Goal: Communication & Community: Answer question/provide support

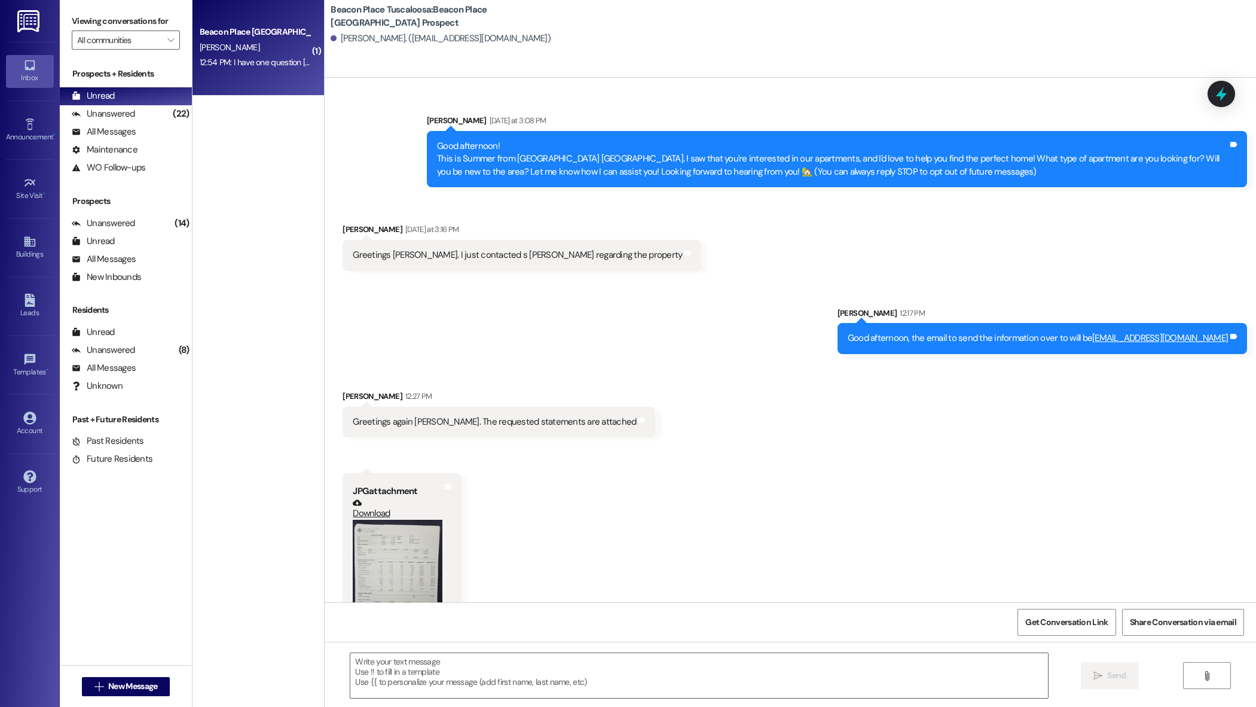
scroll to position [277, 0]
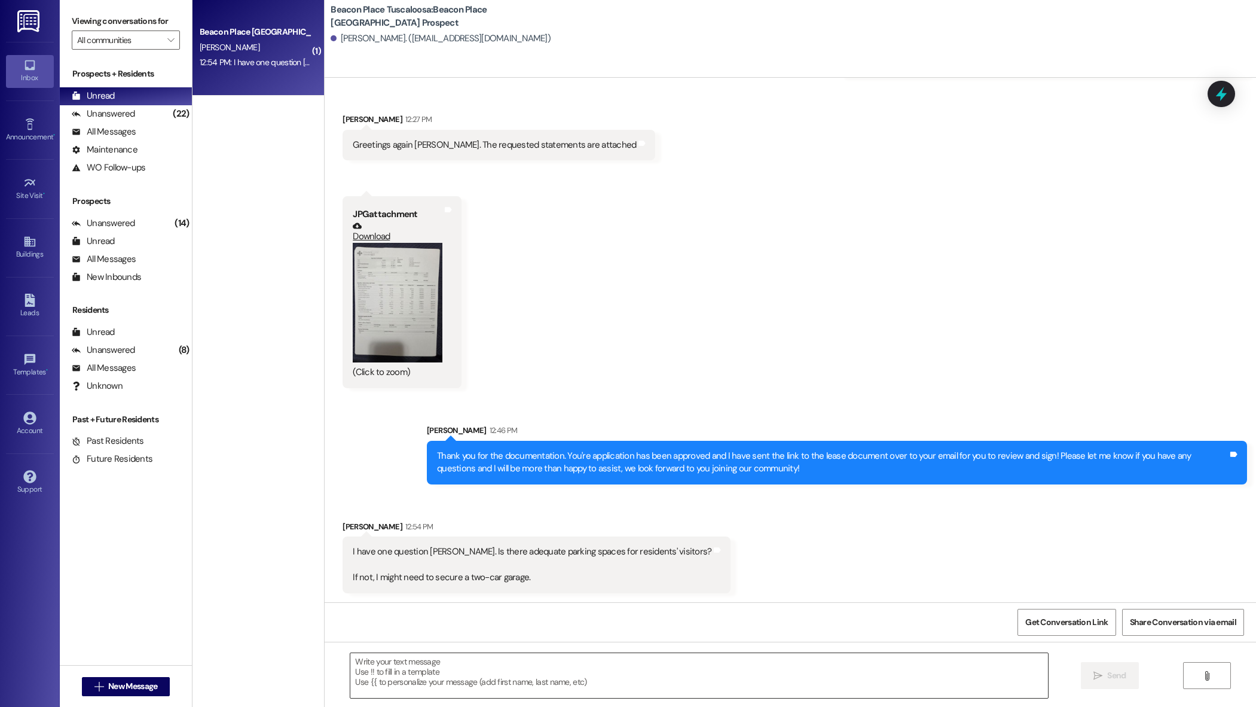
click at [476, 680] on textarea at bounding box center [698, 675] width 697 height 45
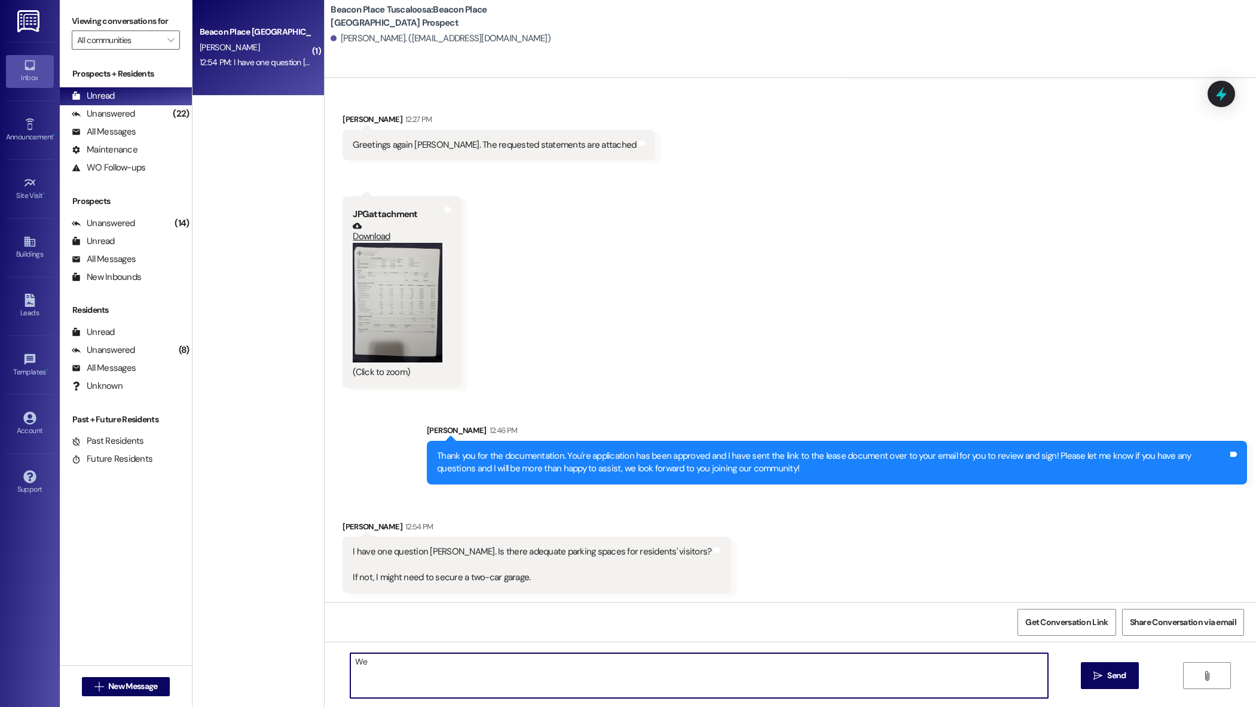
type textarea "W"
type textarea "You will have the spot in your garage, directly behind your garage and we have …"
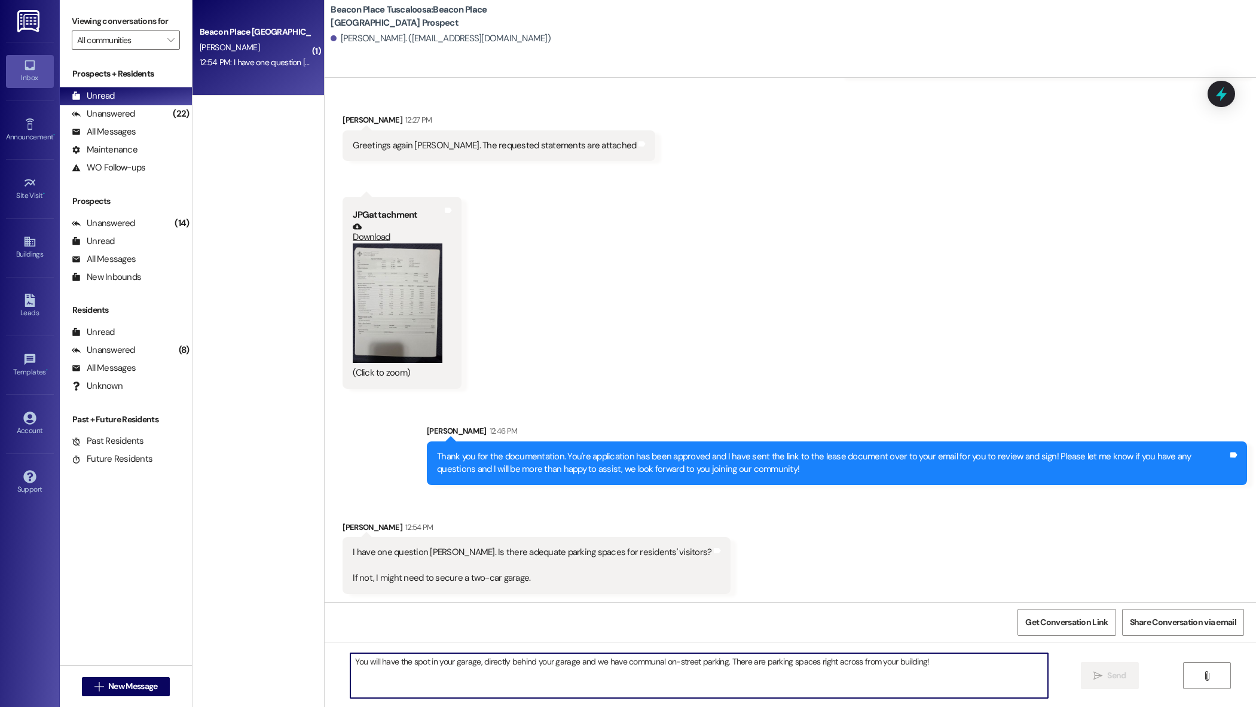
scroll to position [361, 0]
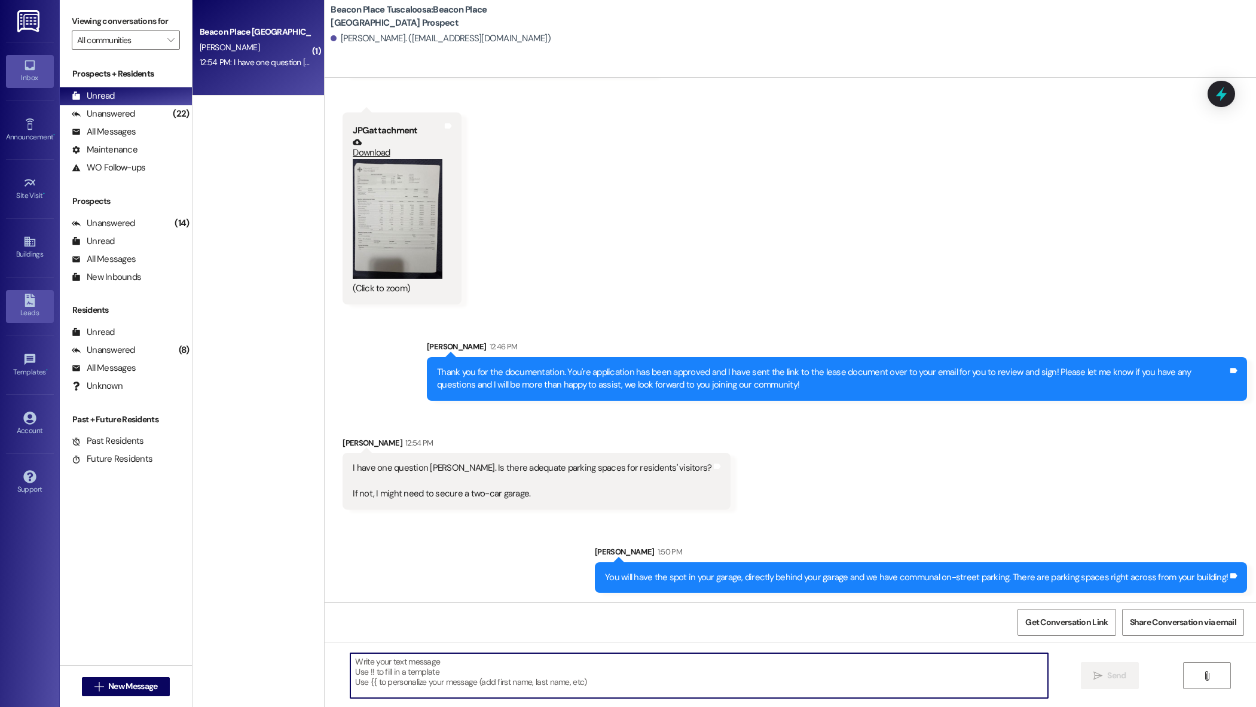
click at [29, 295] on icon at bounding box center [29, 300] width 13 height 13
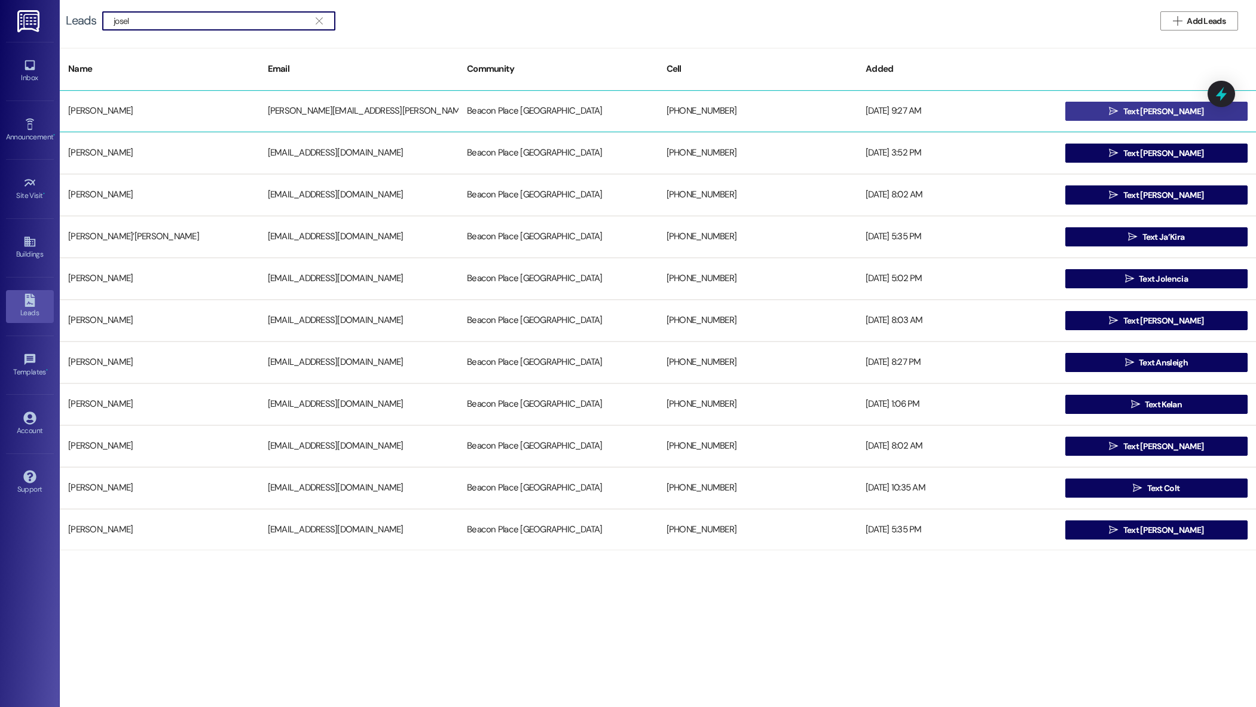
type input "josel"
click at [1181, 109] on span "Text [PERSON_NAME]" at bounding box center [1163, 111] width 80 height 13
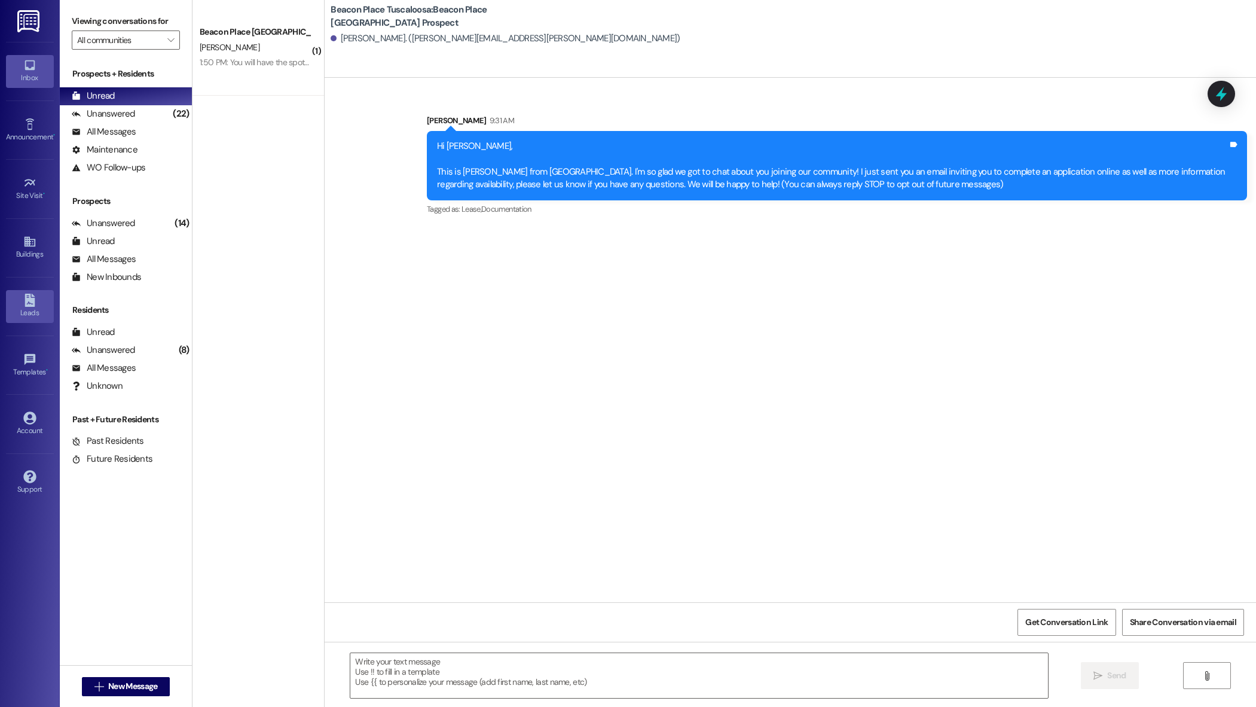
click at [20, 313] on div "Leads" at bounding box center [30, 313] width 60 height 12
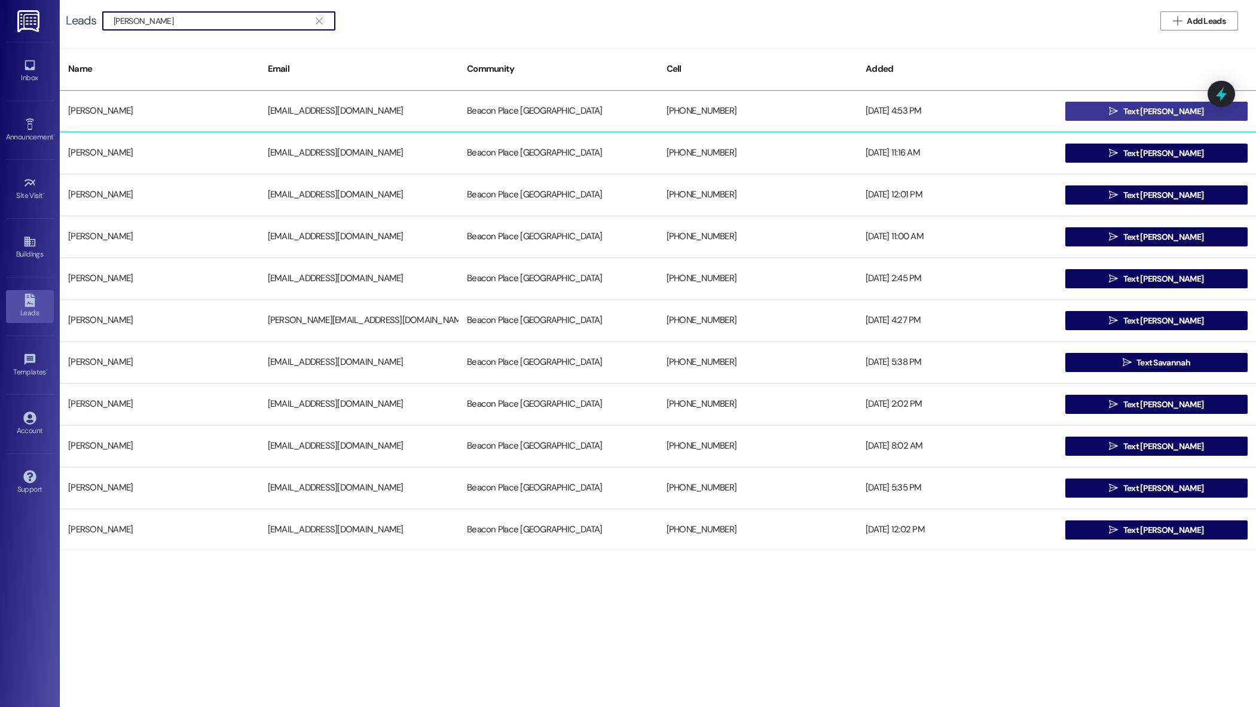
type input "[PERSON_NAME]"
click at [1118, 110] on icon "" at bounding box center [1113, 111] width 9 height 10
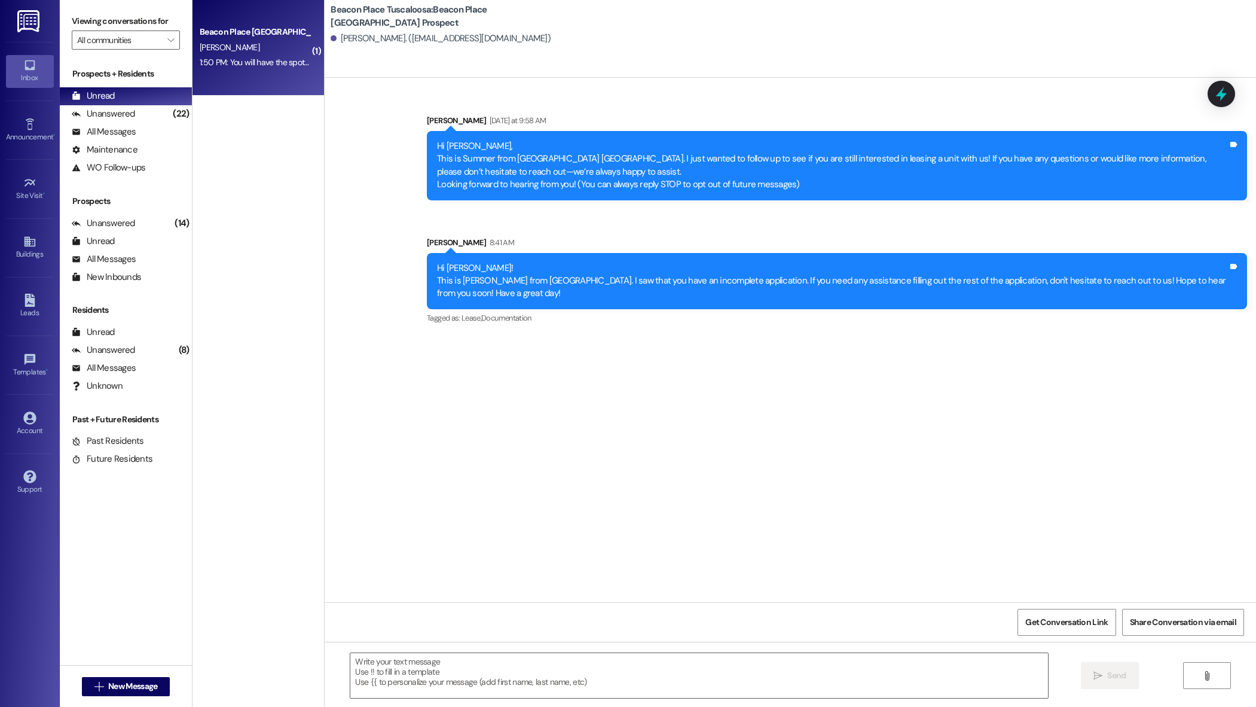
click at [262, 54] on div "[PERSON_NAME]" at bounding box center [254, 47] width 113 height 15
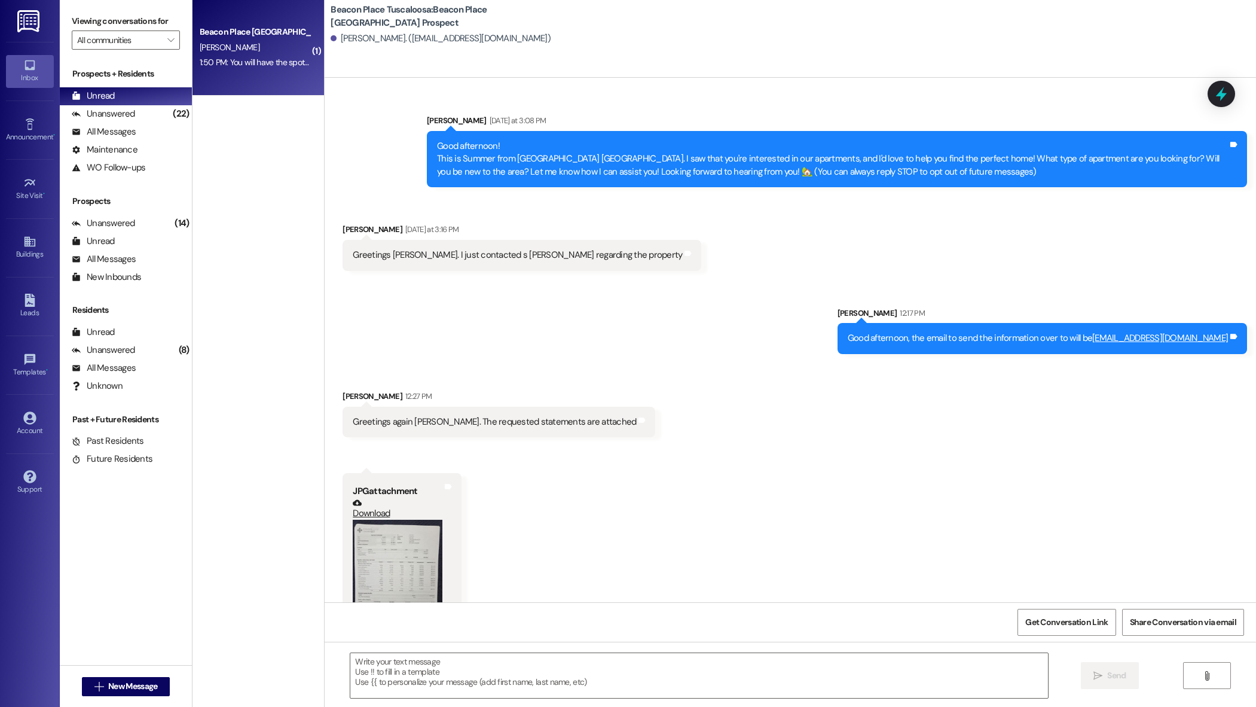
scroll to position [395, 0]
